Goal: Information Seeking & Learning: Check status

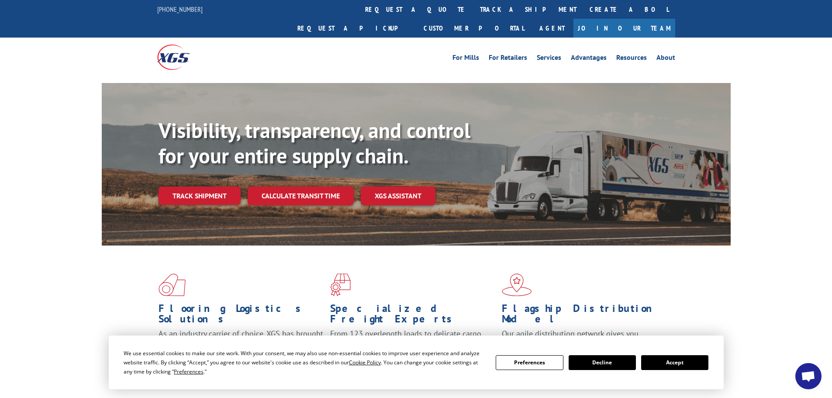
drag, startPoint x: 200, startPoint y: 179, endPoint x: 199, endPoint y: 174, distance: 4.9
click at [200, 186] on link "Track shipment" at bounding box center [200, 195] width 82 height 18
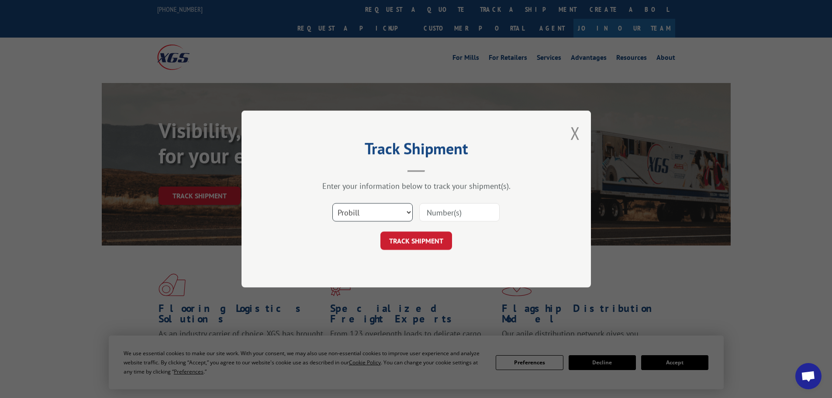
click at [367, 212] on select "Select category... Probill BOL PO" at bounding box center [372, 212] width 80 height 18
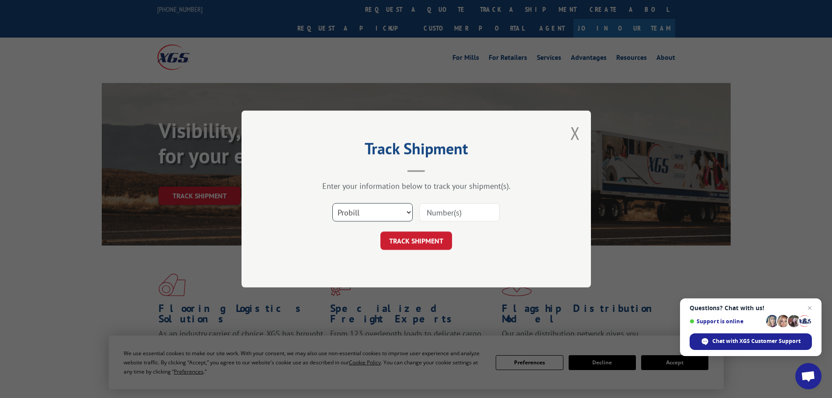
click at [332, 203] on select "Select category... Probill BOL PO" at bounding box center [372, 212] width 80 height 18
drag, startPoint x: 356, startPoint y: 212, endPoint x: 355, endPoint y: 220, distance: 7.9
click at [357, 214] on select "Select category... Probill BOL PO" at bounding box center [372, 212] width 80 height 18
select select "bol"
click at [332, 203] on select "Select category... Probill BOL PO" at bounding box center [372, 212] width 80 height 18
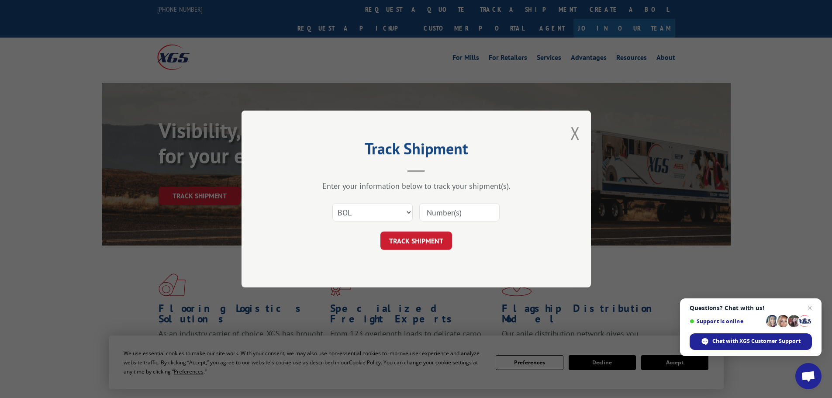
click at [447, 206] on input at bounding box center [459, 212] width 80 height 18
click at [450, 209] on input at bounding box center [459, 212] width 80 height 18
paste input "449712"
type input "449712"
click at [412, 238] on button "TRACK SHIPMENT" at bounding box center [416, 240] width 72 height 18
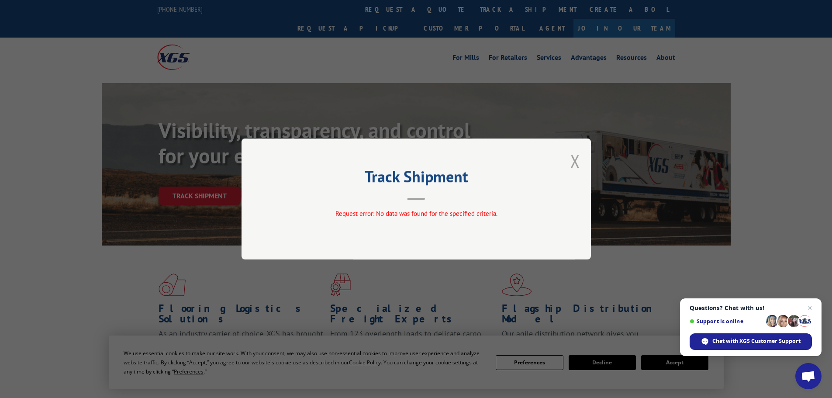
drag, startPoint x: 574, startPoint y: 159, endPoint x: 526, endPoint y: 89, distance: 85.3
click at [574, 158] on button "Close modal" at bounding box center [575, 160] width 10 height 23
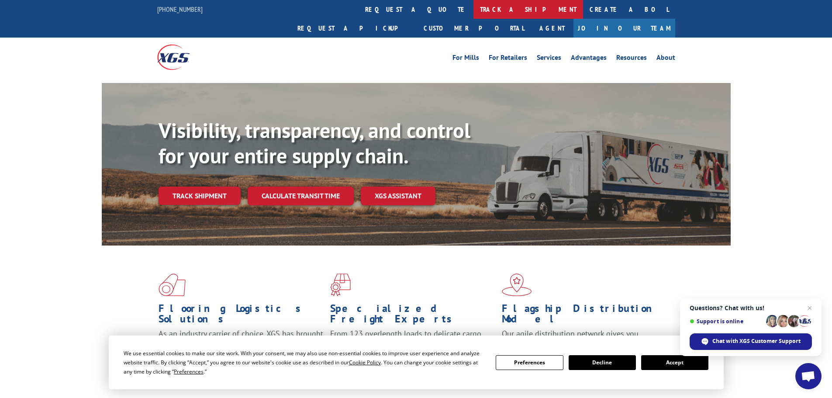
click at [473, 9] on link "track a shipment" at bounding box center [528, 9] width 110 height 19
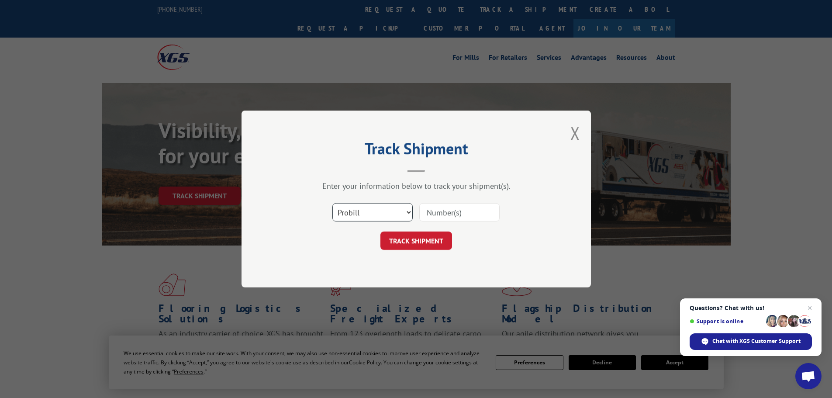
click at [369, 205] on select "Select category... Probill BOL PO" at bounding box center [372, 212] width 80 height 18
select select "bol"
click at [332, 203] on select "Select category... Probill BOL PO" at bounding box center [372, 212] width 80 height 18
click at [417, 239] on button "TRACK SHIPMENT" at bounding box center [416, 240] width 72 height 18
click at [454, 211] on input at bounding box center [459, 212] width 80 height 18
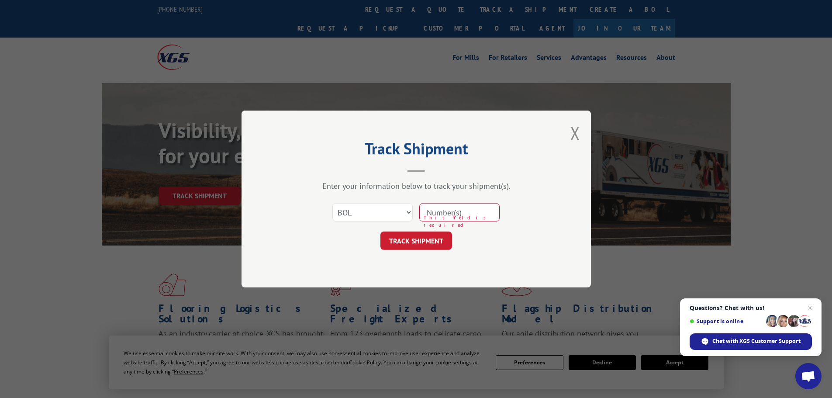
paste input "449712"
type input "449712"
click at [425, 240] on button "TRACK SHIPMENT" at bounding box center [416, 240] width 72 height 18
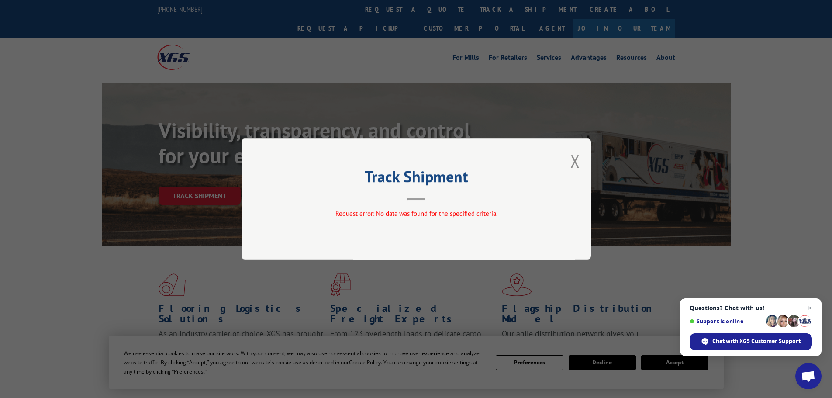
drag, startPoint x: 576, startPoint y: 161, endPoint x: 569, endPoint y: 159, distance: 7.7
click at [576, 160] on button "Close modal" at bounding box center [575, 160] width 10 height 23
